Goal: Task Accomplishment & Management: Manage account settings

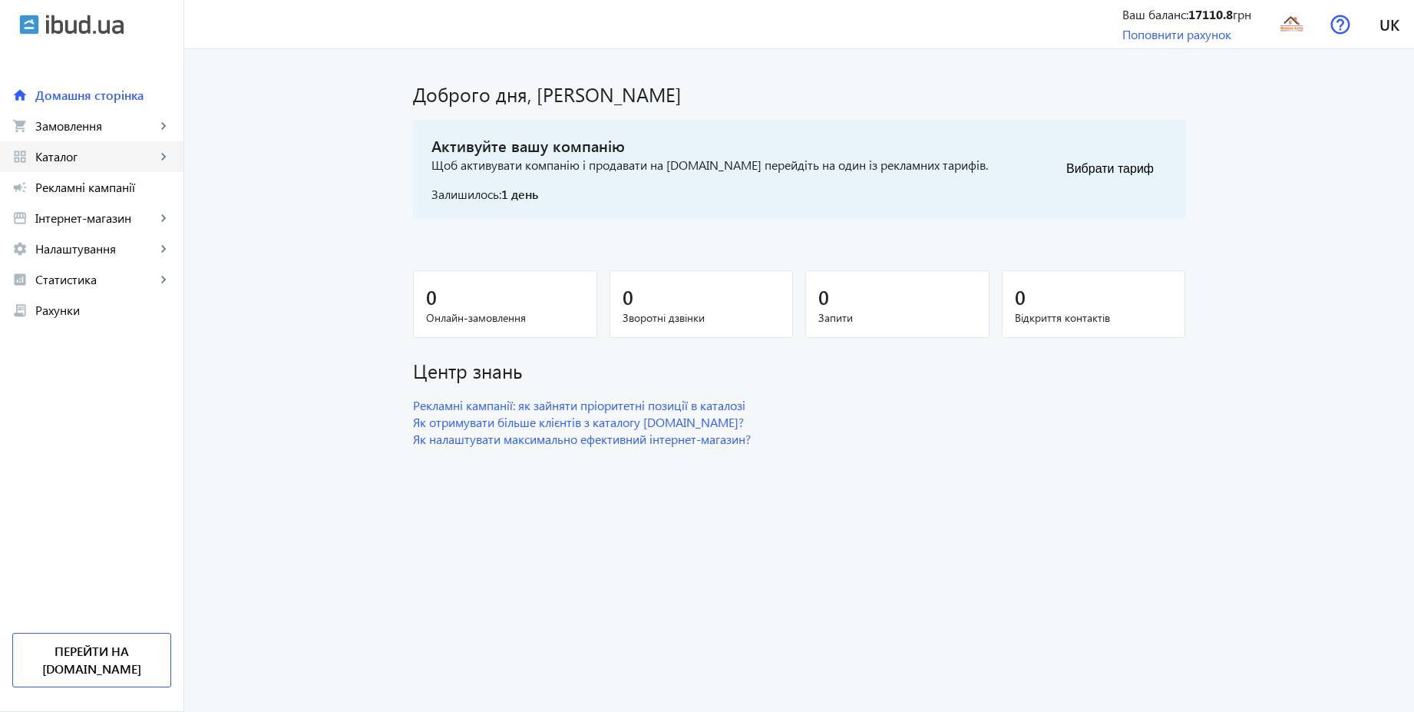
click at [65, 154] on span "Каталог" at bounding box center [95, 156] width 121 height 15
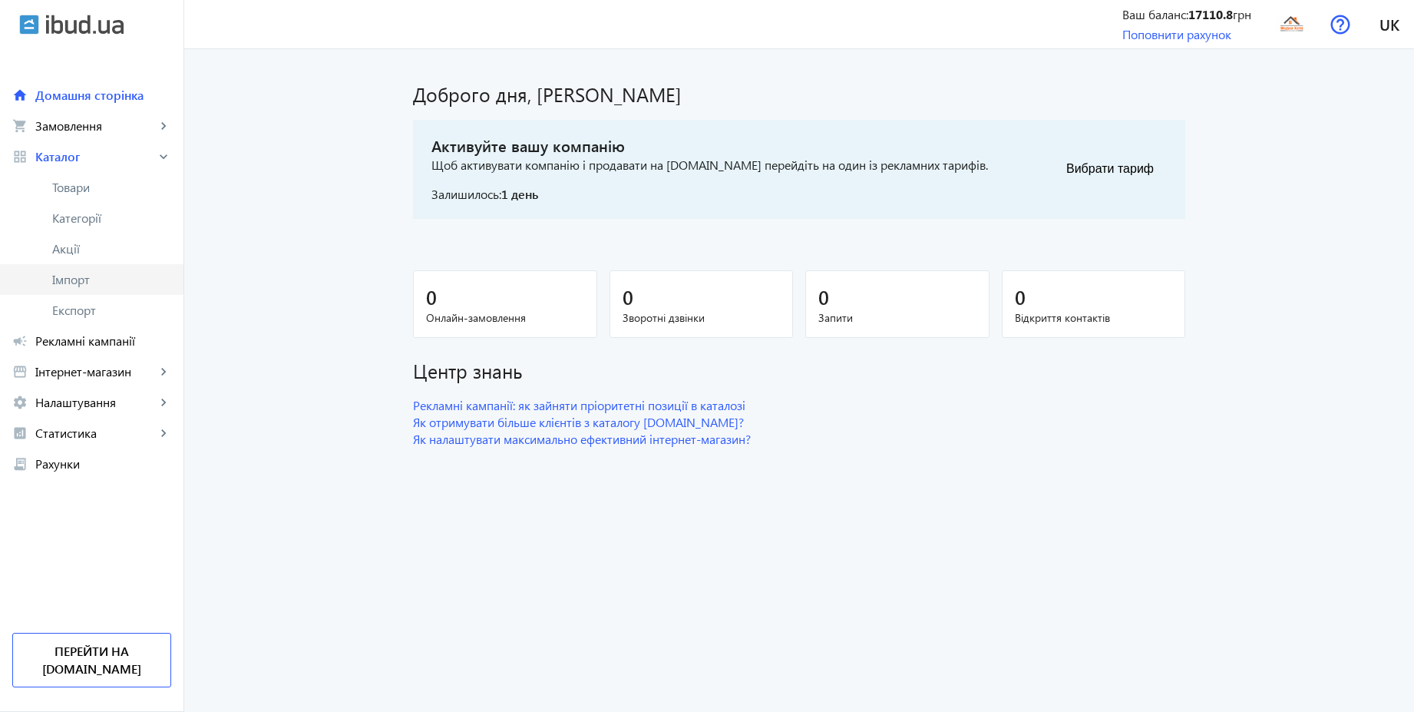
click at [74, 283] on span "Імпорт" at bounding box center [111, 279] width 119 height 15
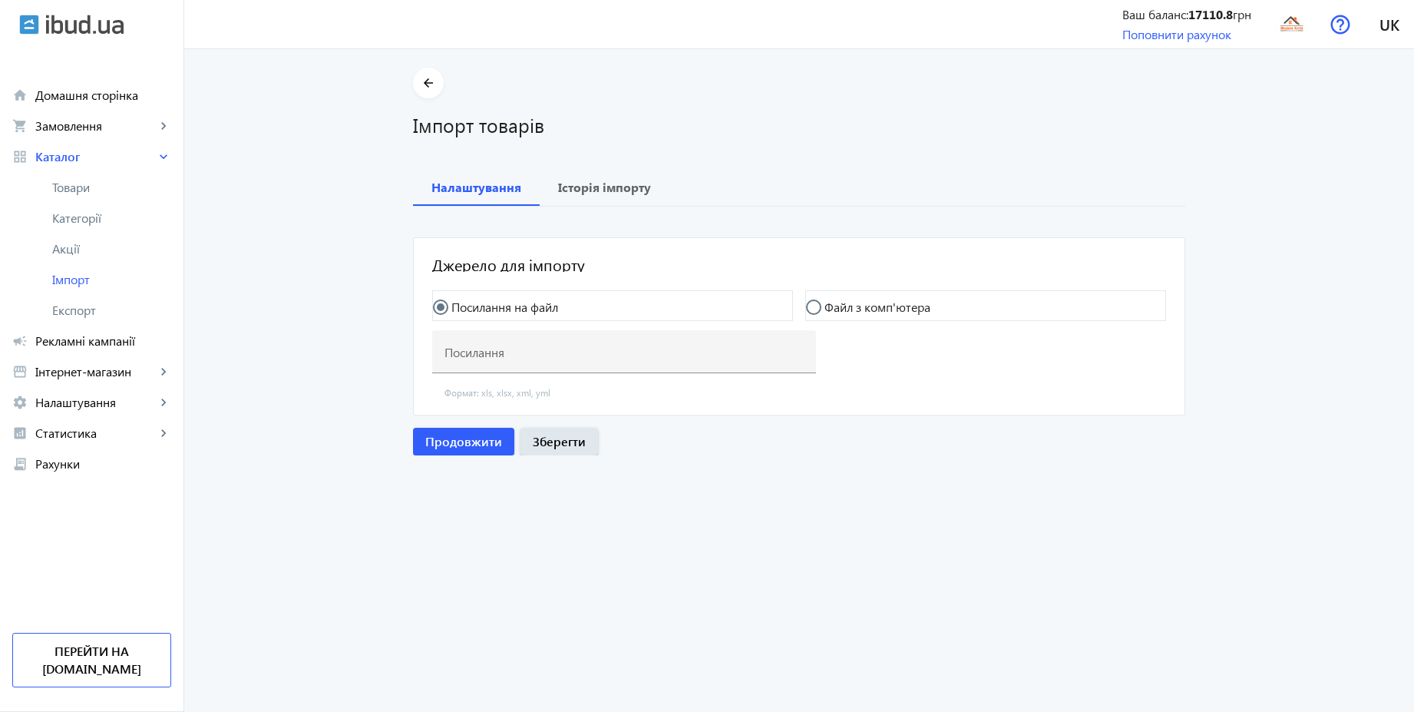
type input "[URL][DOMAIN_NAME]"
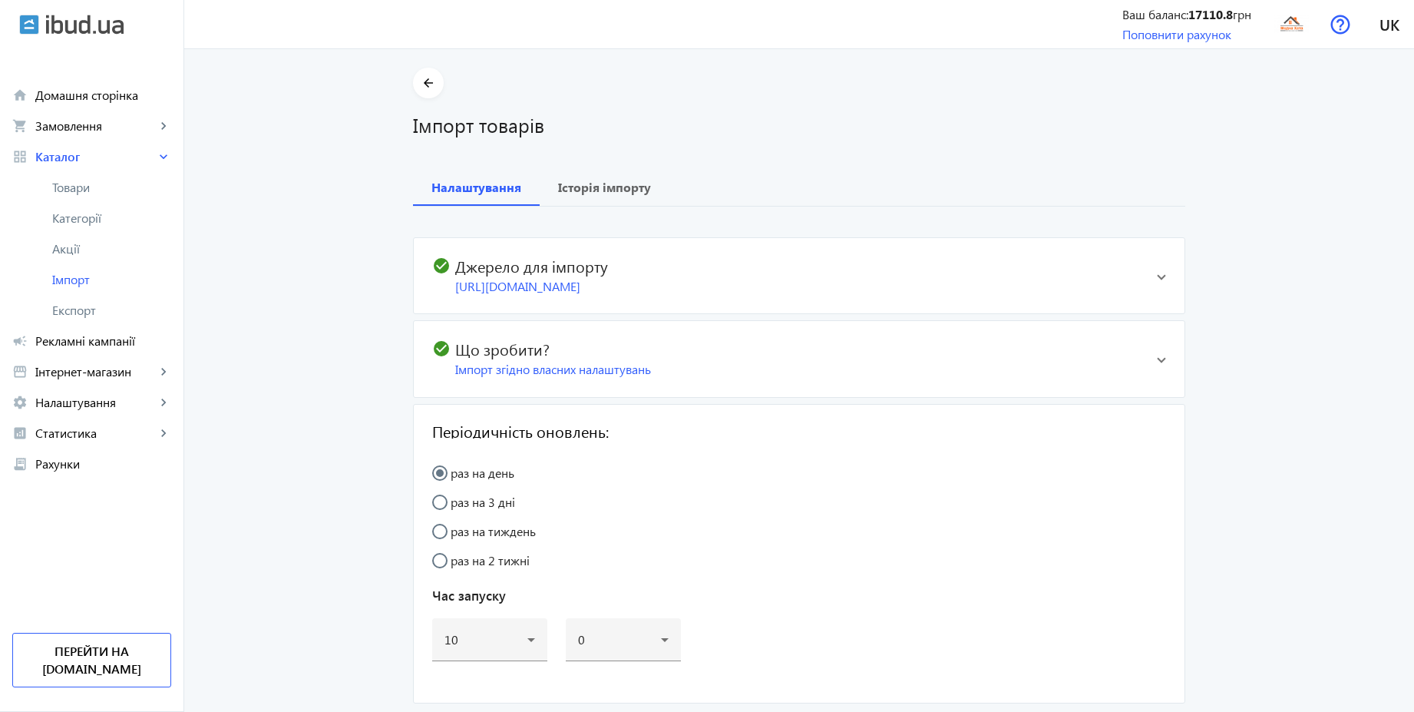
click at [1144, 362] on mat-expansion-panel-header "check_circle Що зробити? Імпорт згідно власних налаштувань" at bounding box center [799, 358] width 771 height 75
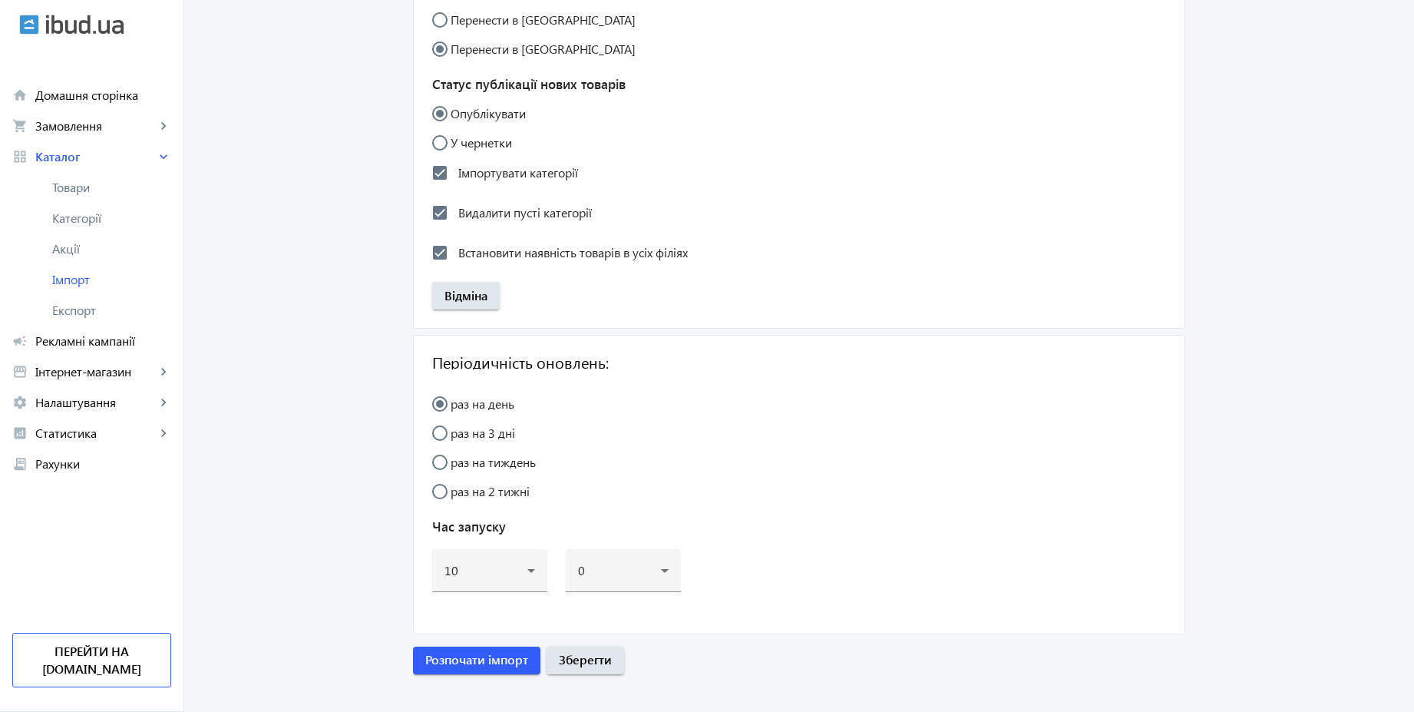
scroll to position [1570, 0]
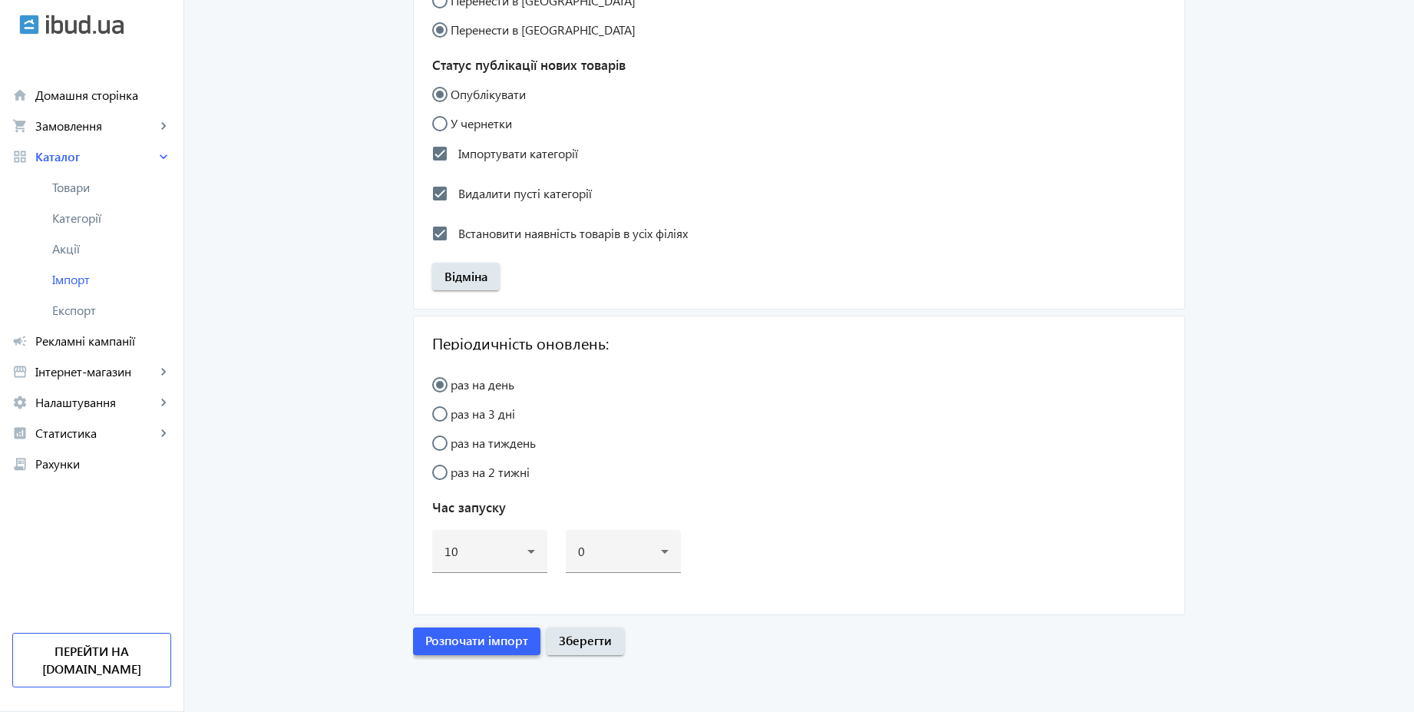
click at [496, 640] on span "Розпочати імпорт" at bounding box center [476, 640] width 103 height 17
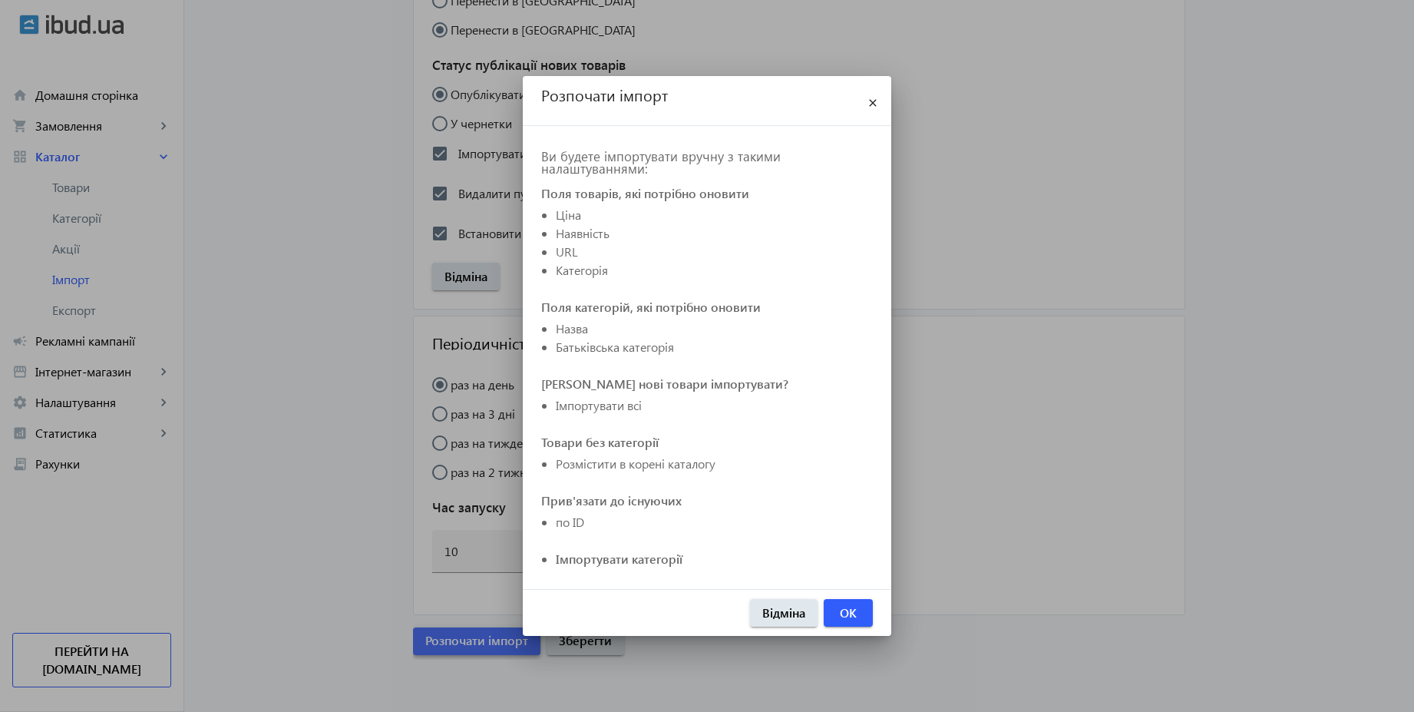
scroll to position [0, 0]
click at [855, 618] on span "OK" at bounding box center [848, 612] width 17 height 17
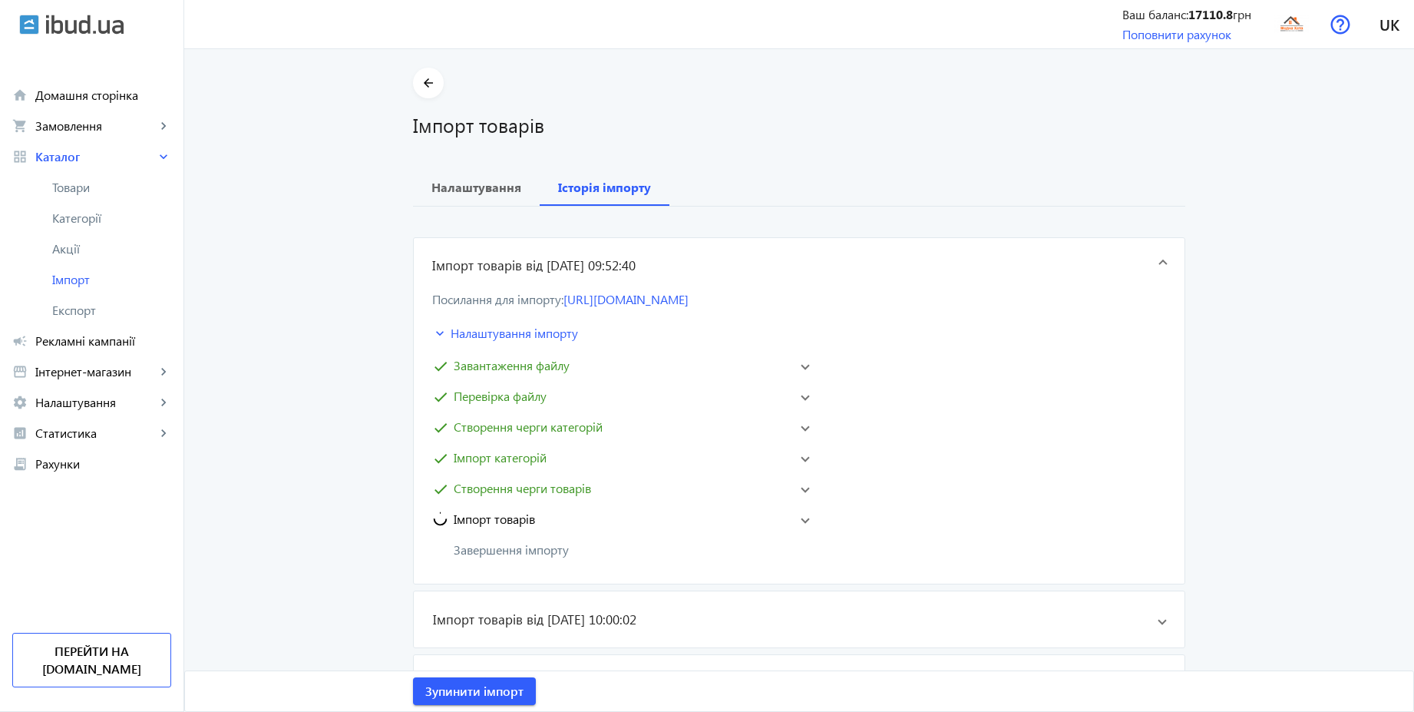
click at [589, 497] on span "Створення черги товарів" at bounding box center [522, 488] width 137 height 18
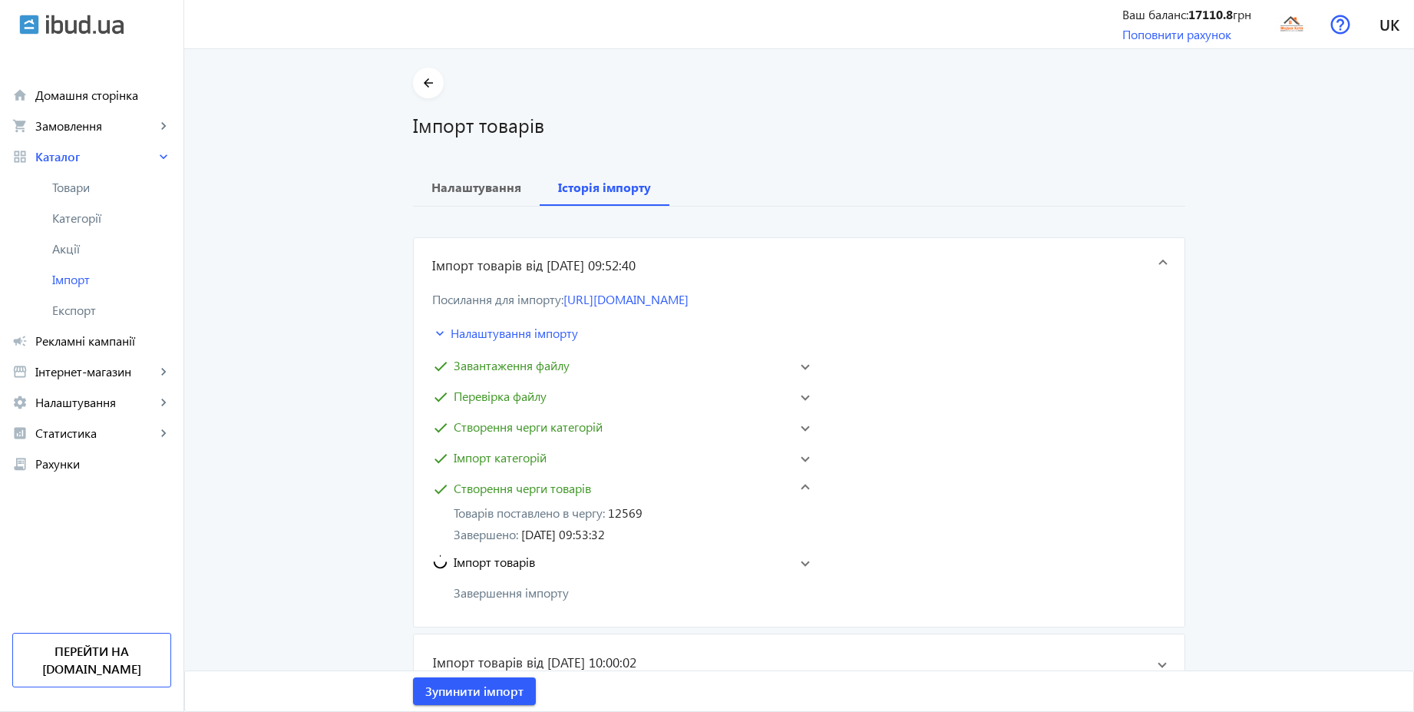
click at [546, 557] on mat-panel-title "Імпорт товарів" at bounding box center [610, 562] width 356 height 18
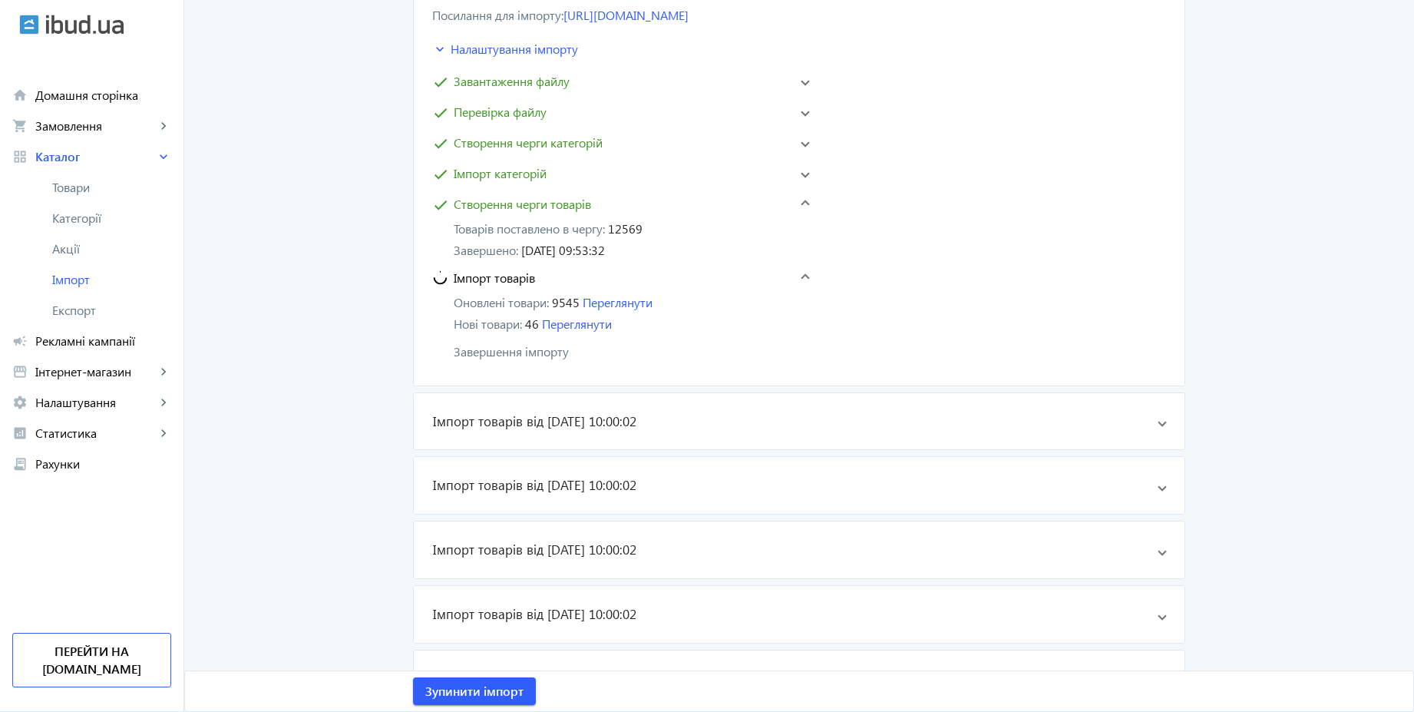
scroll to position [461, 0]
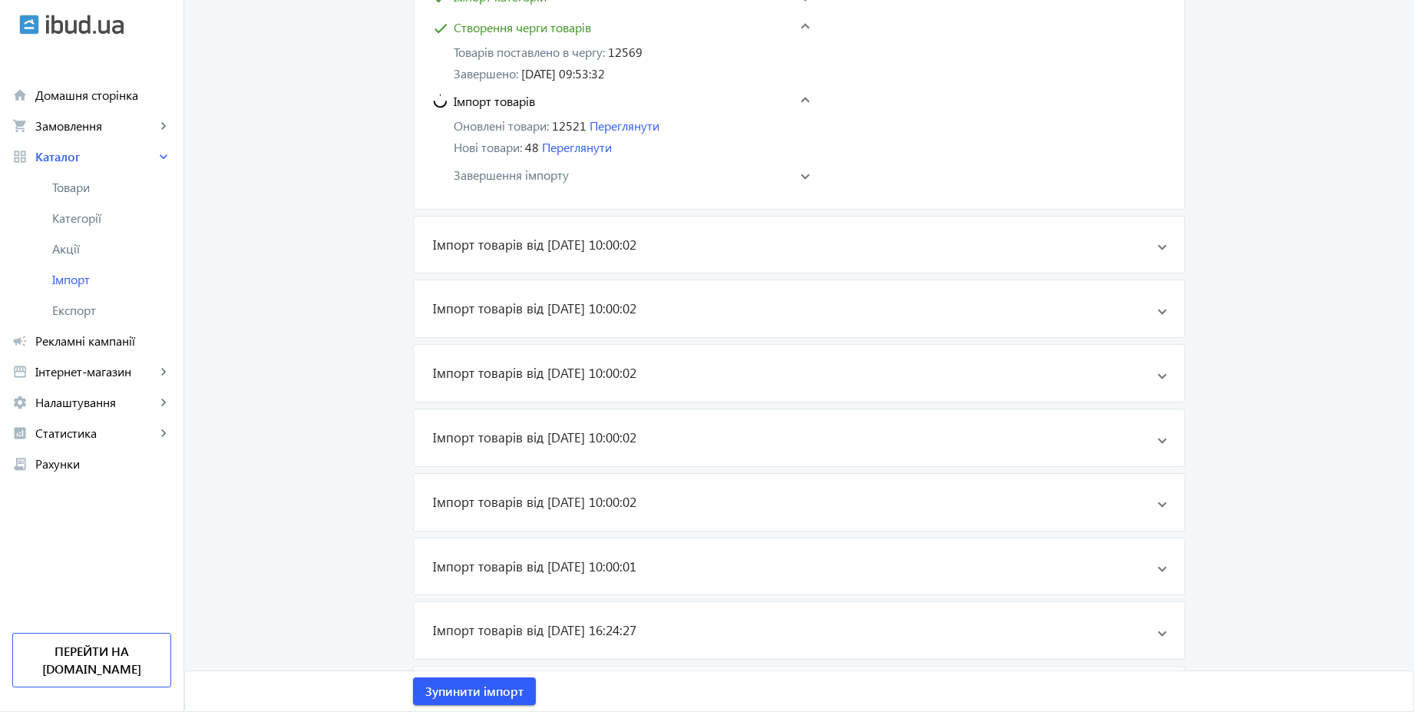
click at [583, 173] on mat-panel-title "Завершення імпорту" at bounding box center [610, 175] width 356 height 18
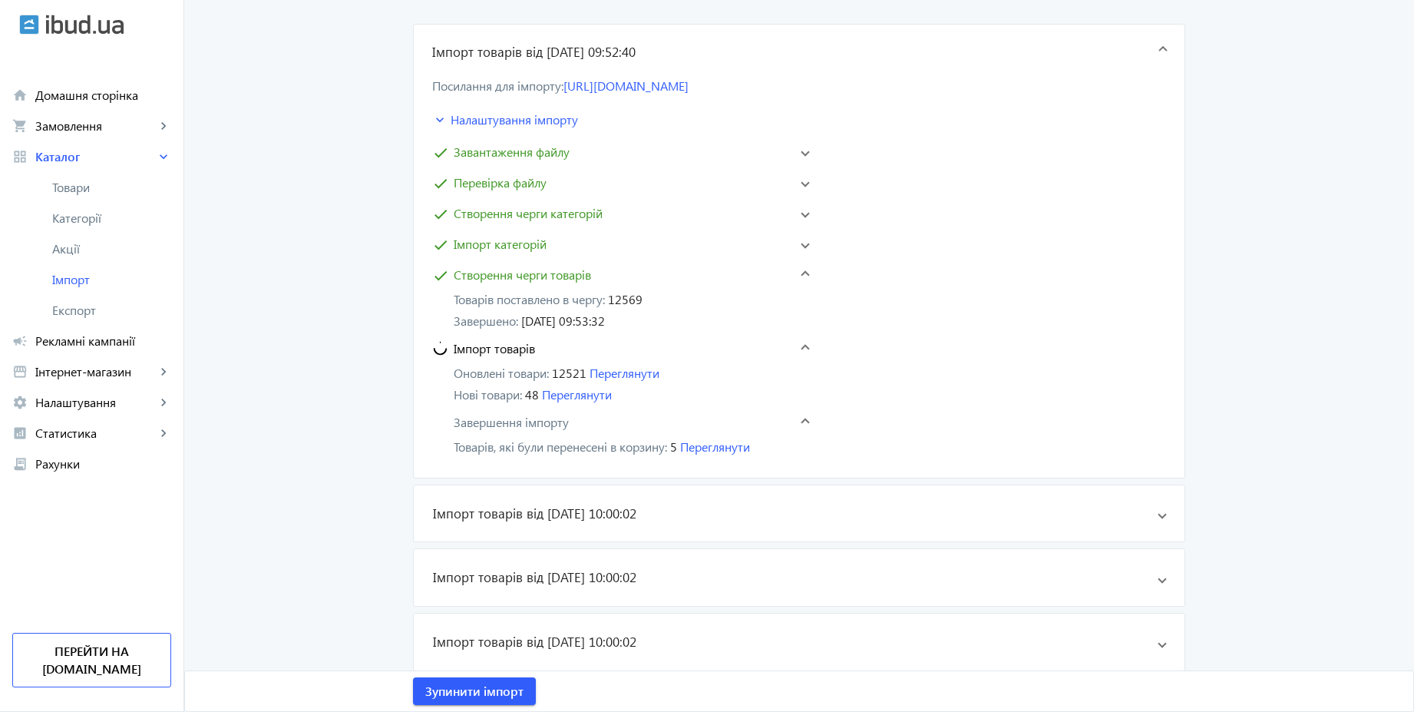
scroll to position [215, 0]
click at [256, 119] on main "arrow_back Імпорт товарів Налаштування Історія імпорту Імпорт товарів від [DATE…" at bounding box center [799, 490] width 1230 height 1274
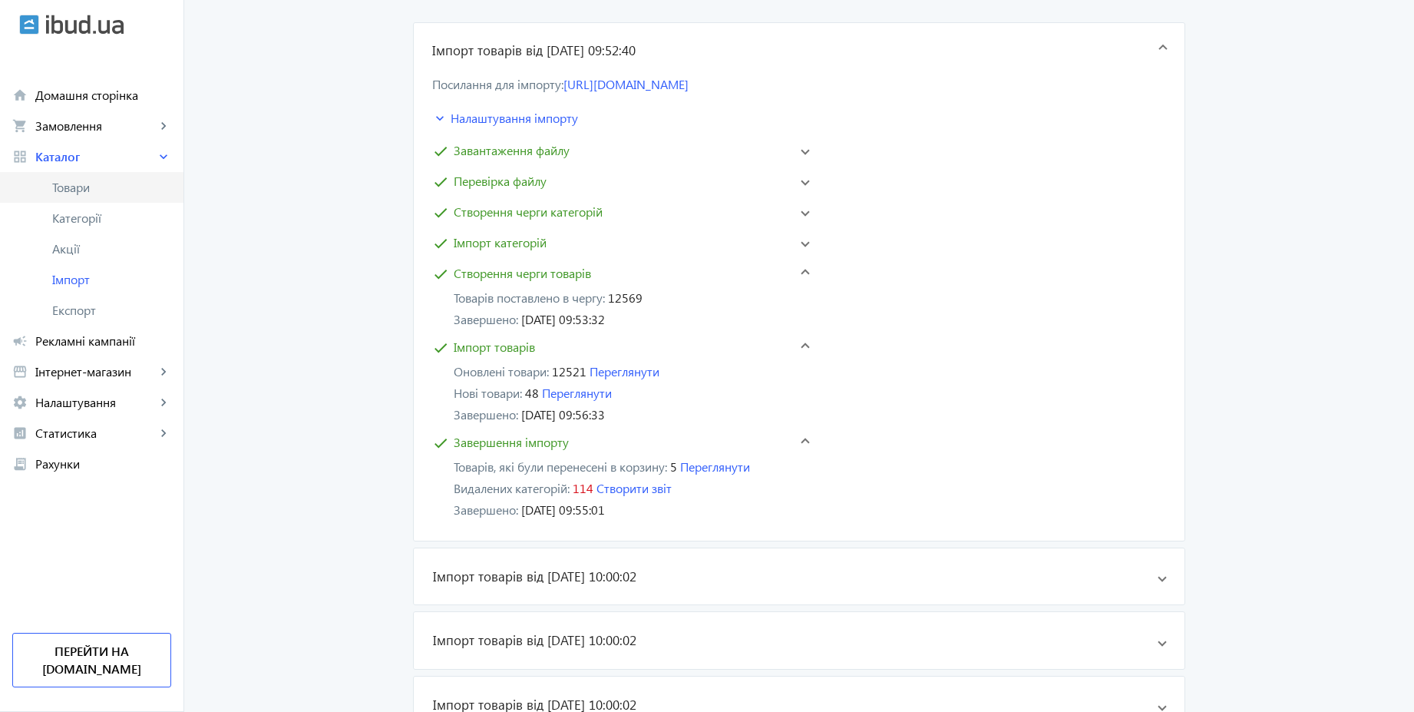
click at [105, 185] on span "Товари" at bounding box center [111, 187] width 119 height 15
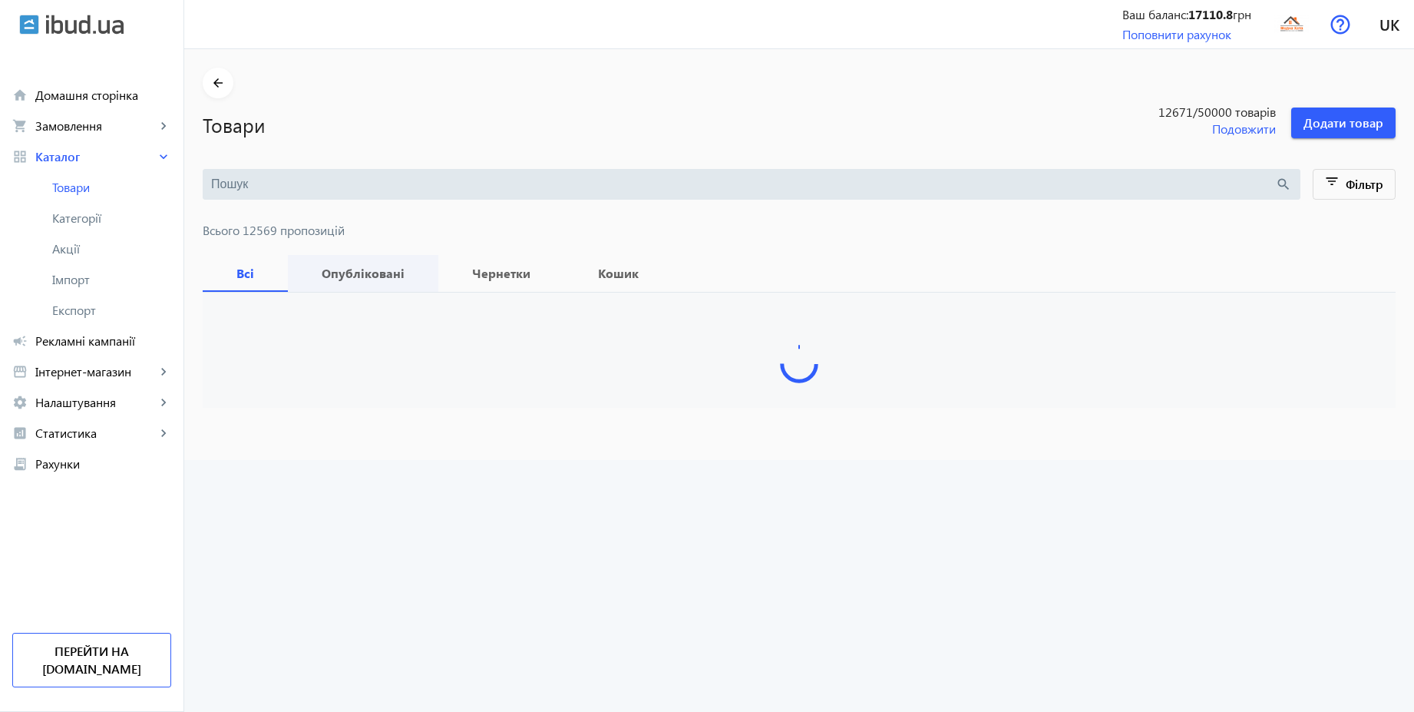
click at [357, 272] on b "Опубліковані" at bounding box center [363, 273] width 114 height 12
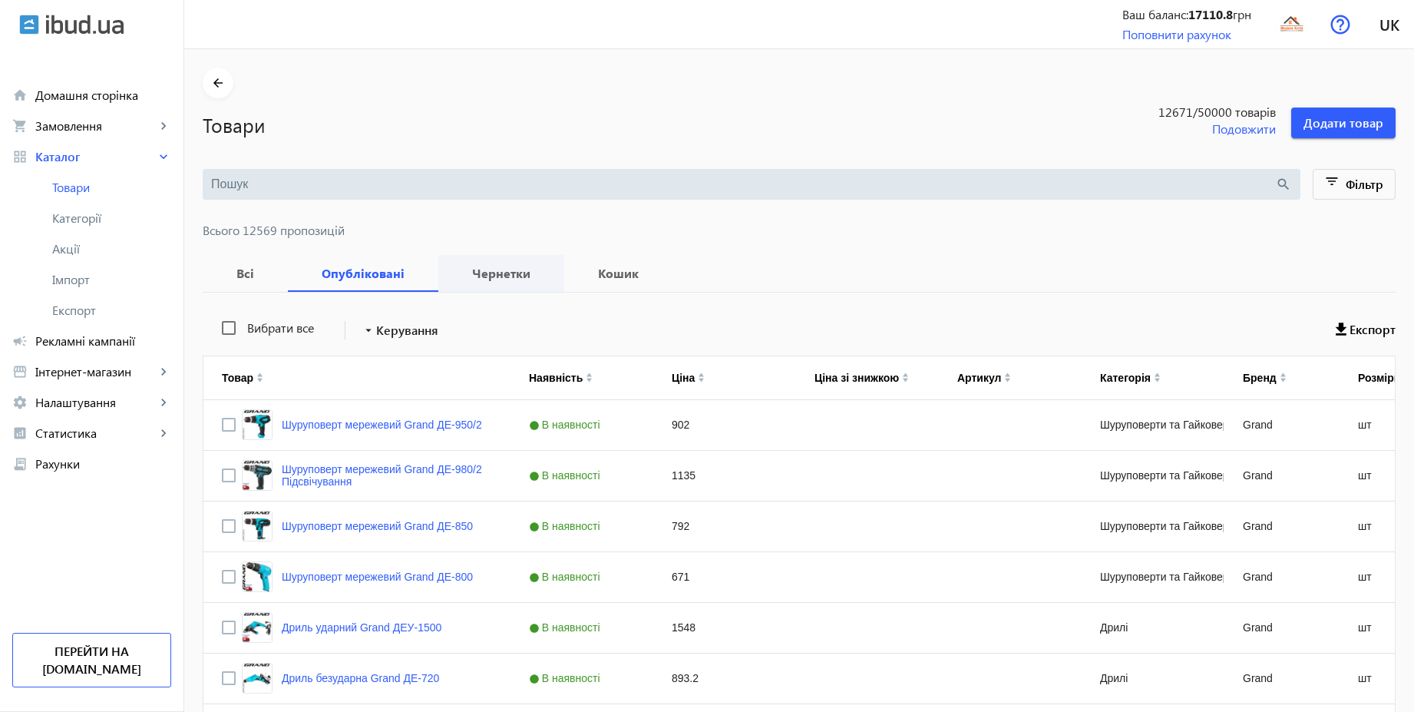
click at [522, 279] on b "Чернетки" at bounding box center [501, 273] width 89 height 12
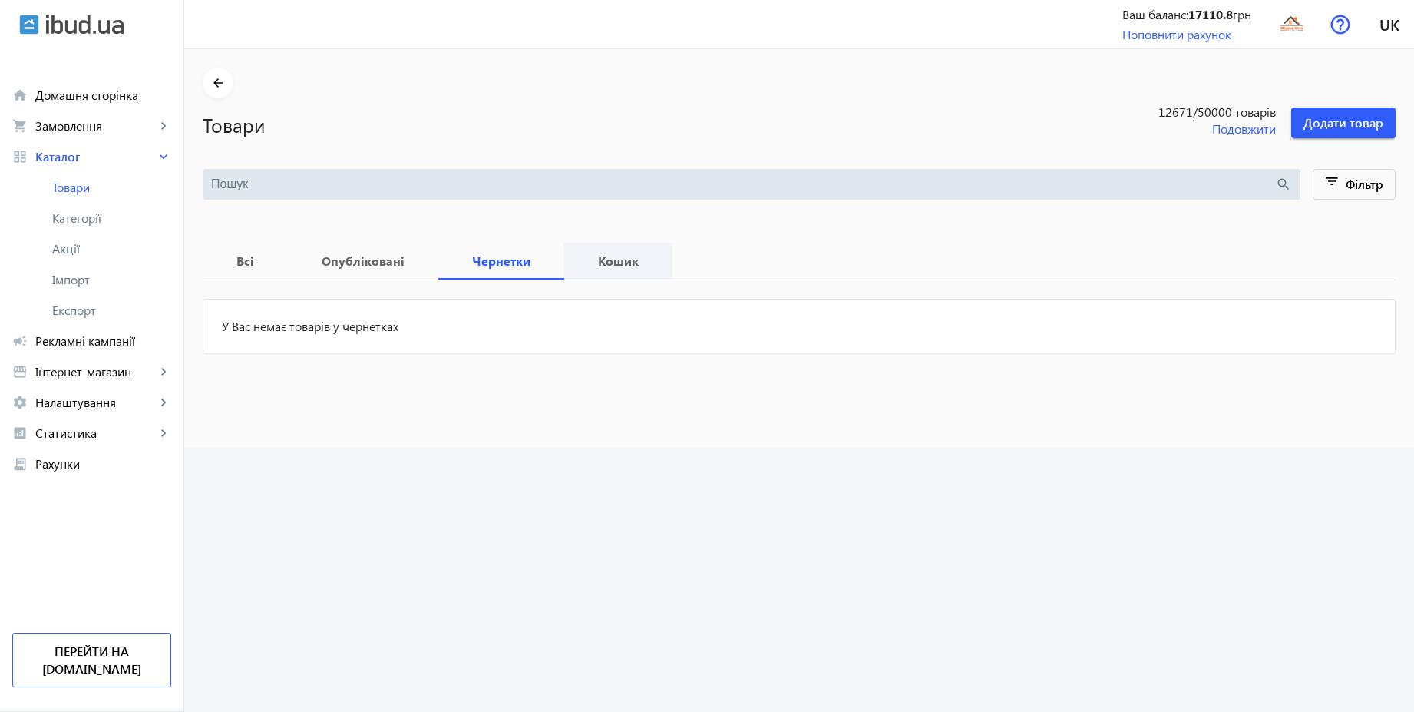
click at [583, 276] on span "Кошик" at bounding box center [618, 261] width 71 height 37
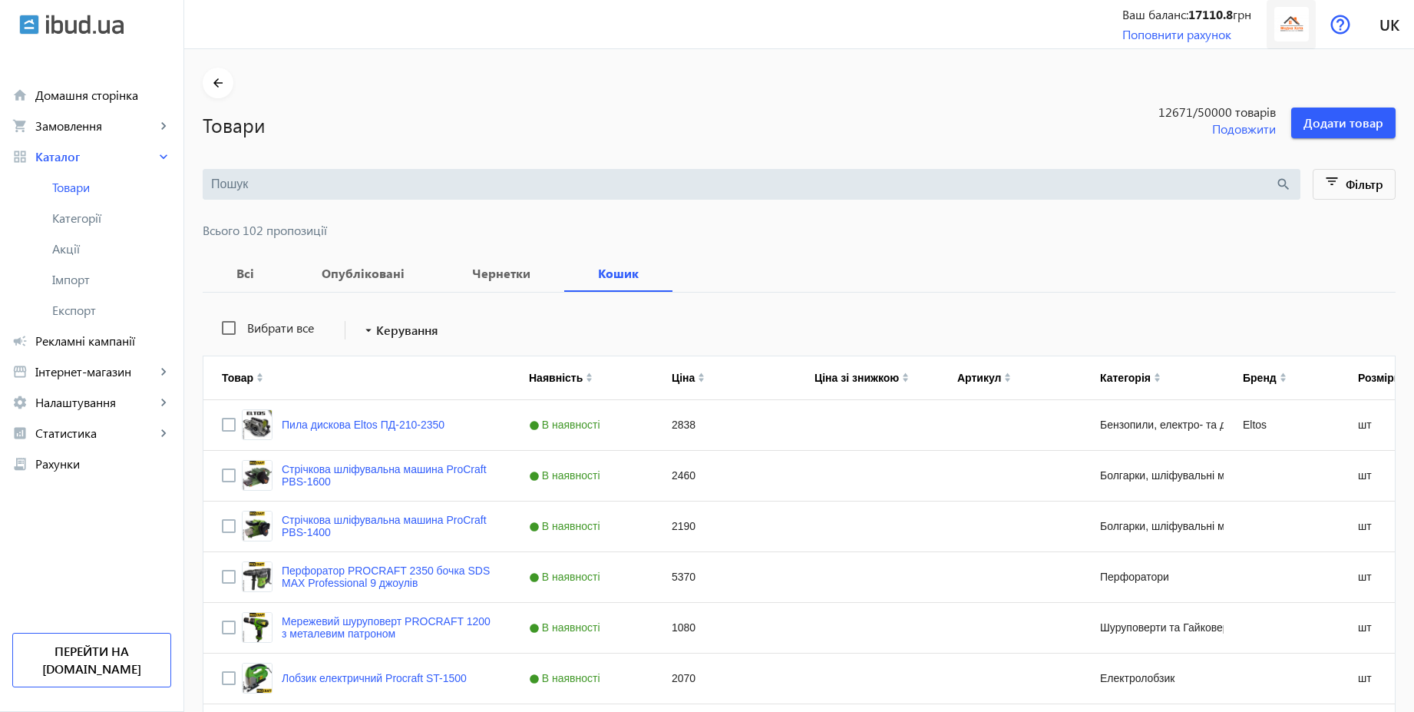
click at [1299, 24] on img at bounding box center [1292, 24] width 35 height 35
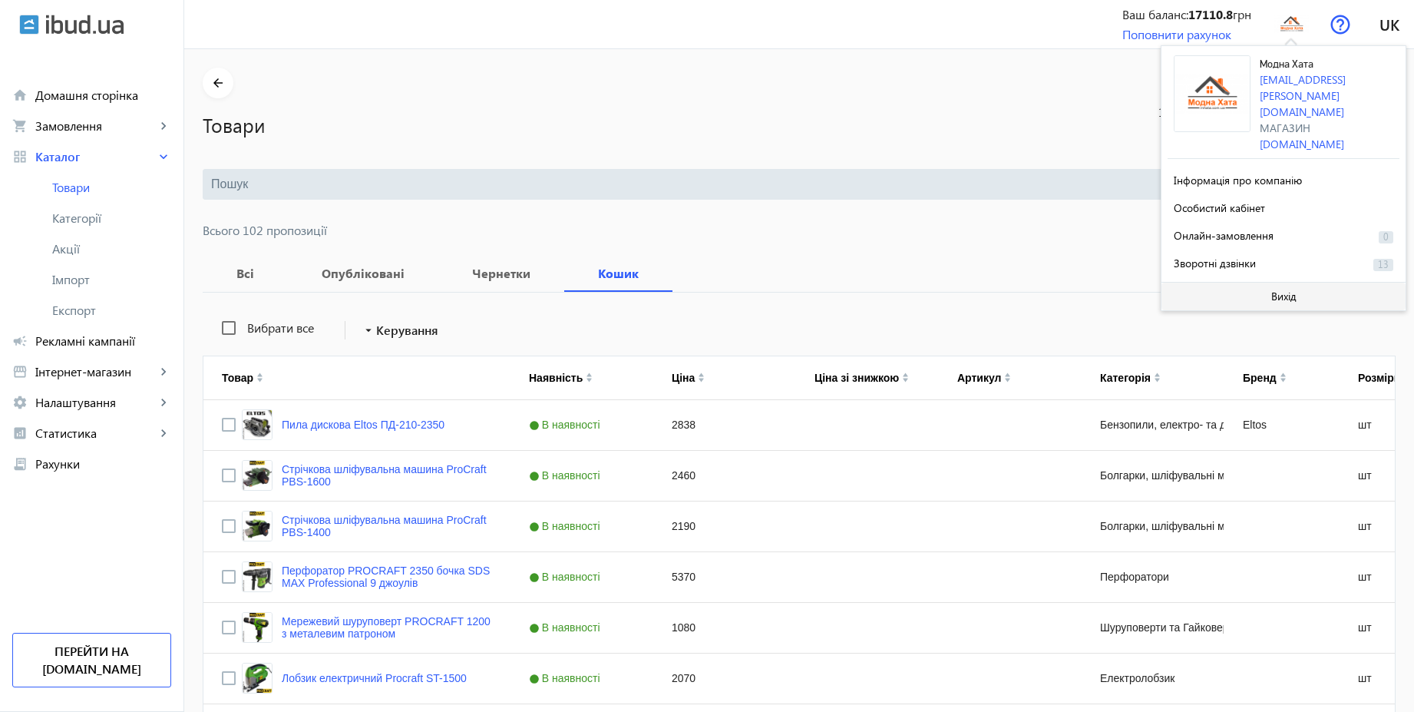
click at [1287, 290] on span "Вихід" at bounding box center [1284, 296] width 25 height 12
